Goal: Transaction & Acquisition: Book appointment/travel/reservation

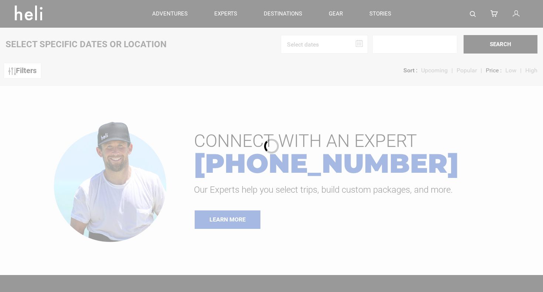
type input "Cat Skiing"
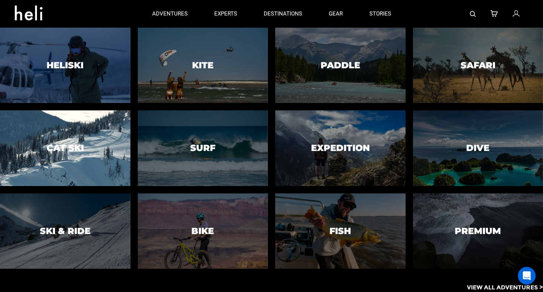
click at [86, 158] on div at bounding box center [65, 148] width 133 height 77
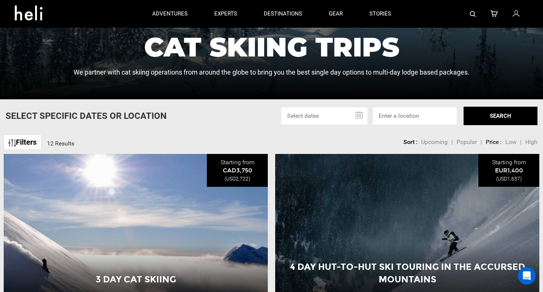
scroll to position [102, 0]
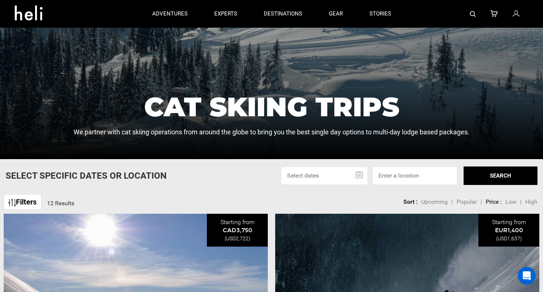
type input "Cat Skiing"
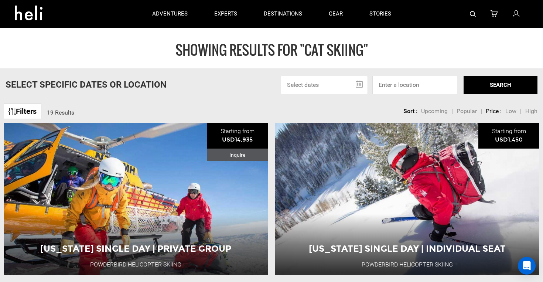
click at [360, 84] on input "text" at bounding box center [324, 85] width 87 height 18
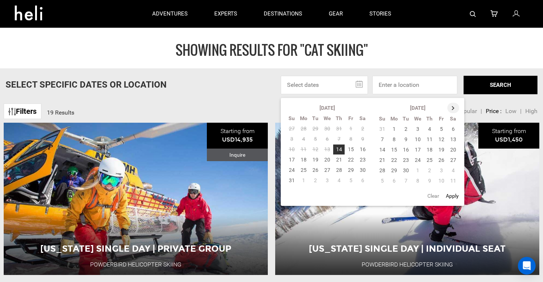
click at [454, 108] on th at bounding box center [454, 108] width 12 height 10
click at [451, 138] on td "10" at bounding box center [454, 139] width 12 height 10
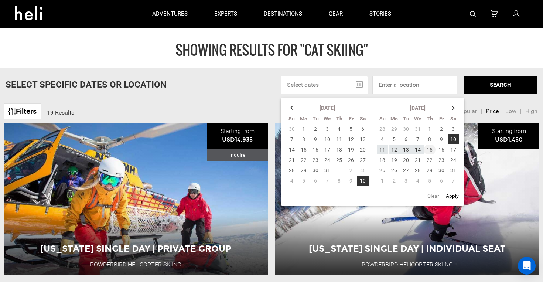
click at [434, 150] on td "15" at bounding box center [430, 150] width 12 height 10
click at [454, 196] on button "Apply" at bounding box center [452, 195] width 17 height 13
type input "01/10/2026 - 01/15/2026"
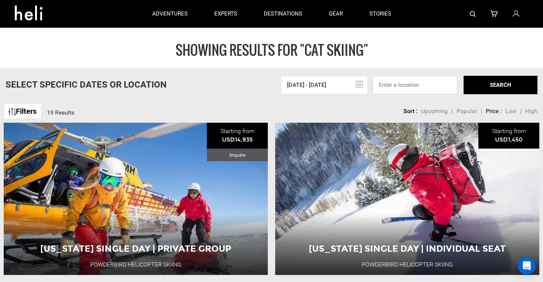
click at [390, 87] on input at bounding box center [415, 85] width 85 height 18
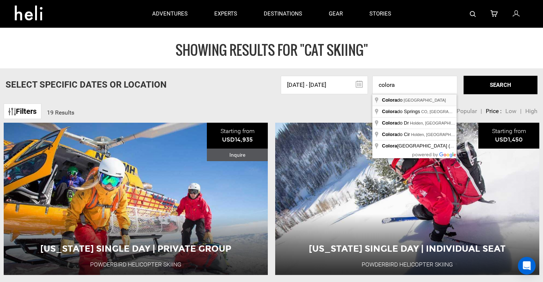
type input "Colorado, USA"
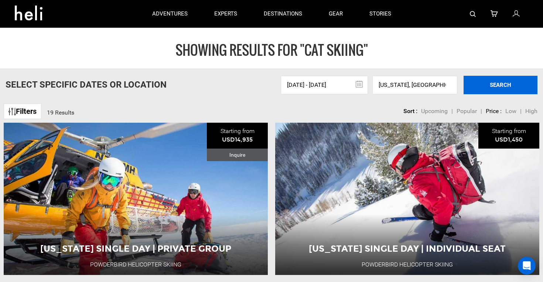
click at [493, 86] on button "SEARCH" at bounding box center [501, 85] width 74 height 18
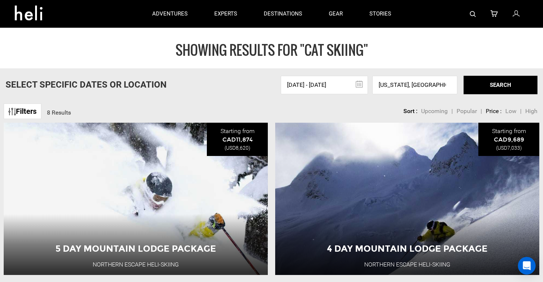
click at [38, 112] on link "Filters" at bounding box center [23, 111] width 38 height 16
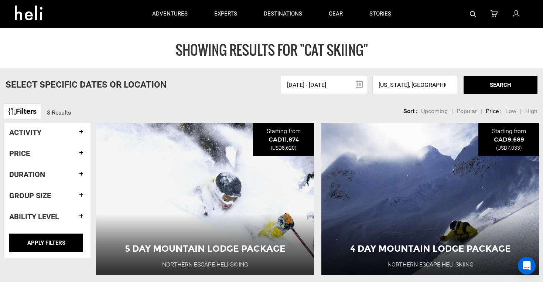
click at [86, 130] on div "Activity ATVing Breath-work Camping Cat Skiing Day Hiking Deep Sea Fishing Dirt…" at bounding box center [47, 174] width 87 height 103
click at [81, 130] on h4 "Activity" at bounding box center [47, 132] width 76 height 8
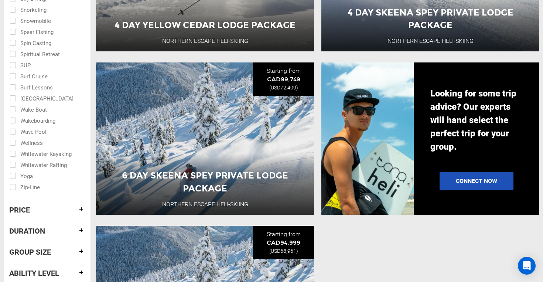
scroll to position [550, 0]
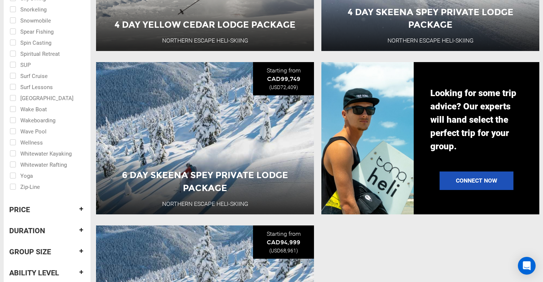
click at [80, 208] on h4 "Price" at bounding box center [47, 210] width 76 height 8
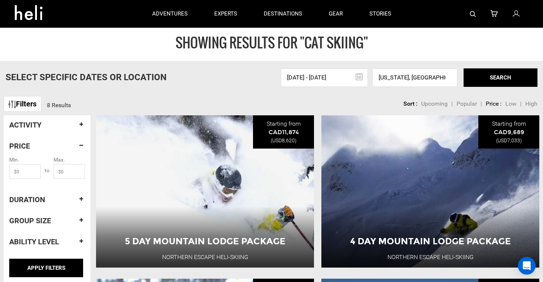
scroll to position [1, 0]
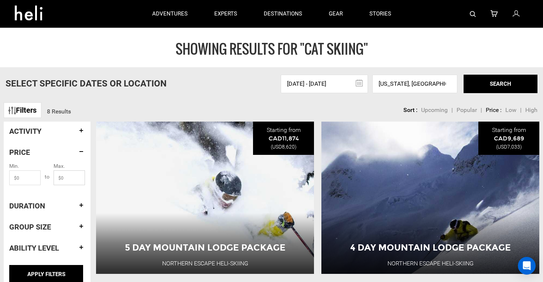
click at [69, 177] on input "text" at bounding box center [69, 177] width 31 height 15
type input "3"
type input "3000"
click at [81, 151] on h4 "Price" at bounding box center [47, 152] width 76 height 8
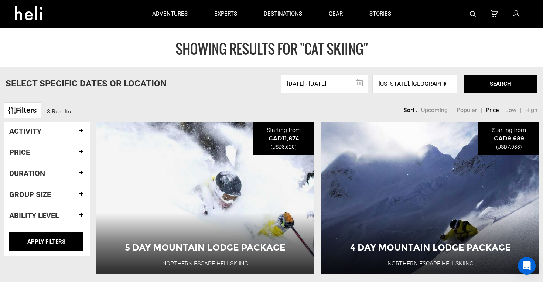
click at [82, 129] on h4 "Activity" at bounding box center [47, 131] width 76 height 8
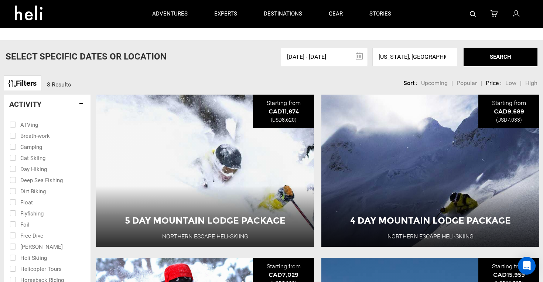
scroll to position [42, 0]
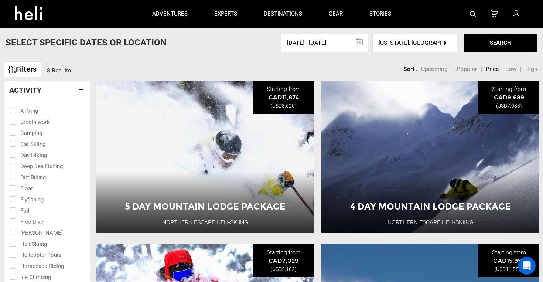
click at [13, 131] on input "checkbox" at bounding box center [42, 132] width 65 height 11
checkbox input "true"
click at [13, 144] on input "checkbox" at bounding box center [42, 143] width 65 height 11
checkbox input "true"
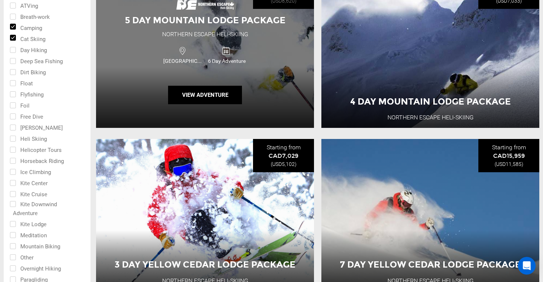
scroll to position [163, 0]
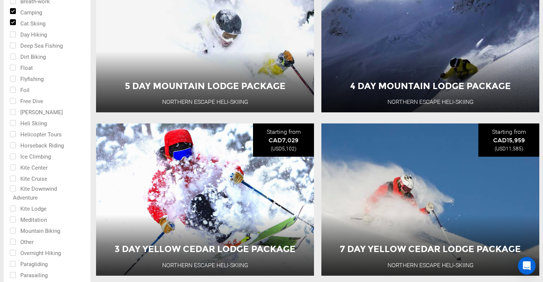
click at [16, 252] on input "checkbox" at bounding box center [42, 252] width 65 height 11
checkbox input "true"
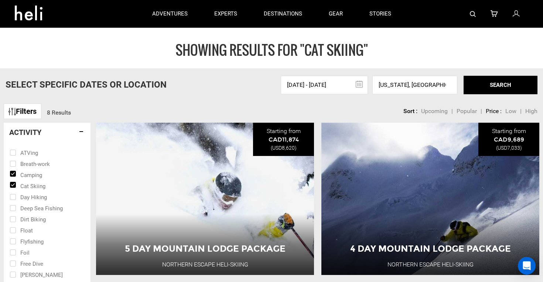
scroll to position [0, 0]
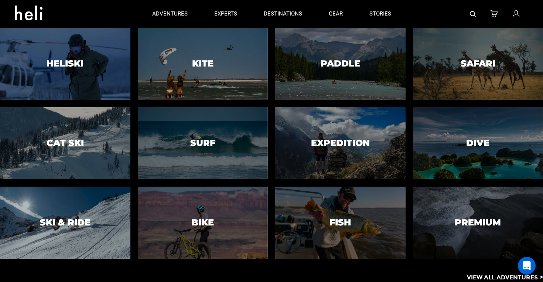
click at [99, 200] on div at bounding box center [65, 223] width 133 height 74
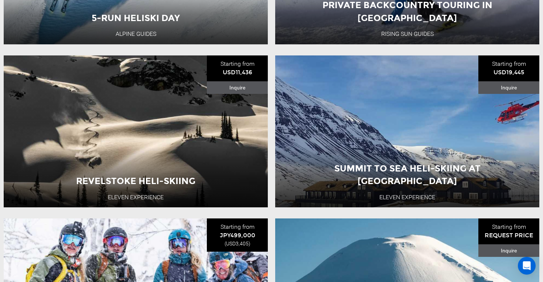
scroll to position [419, 0]
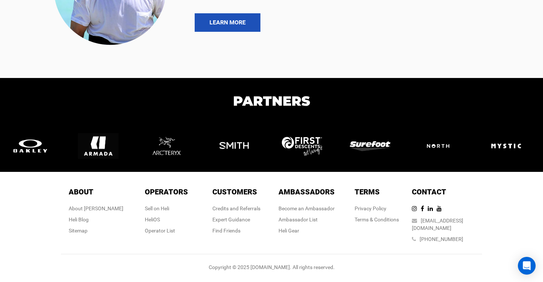
type input "Cat Skiing"
